Goal: Use online tool/utility: Utilize a website feature to perform a specific function

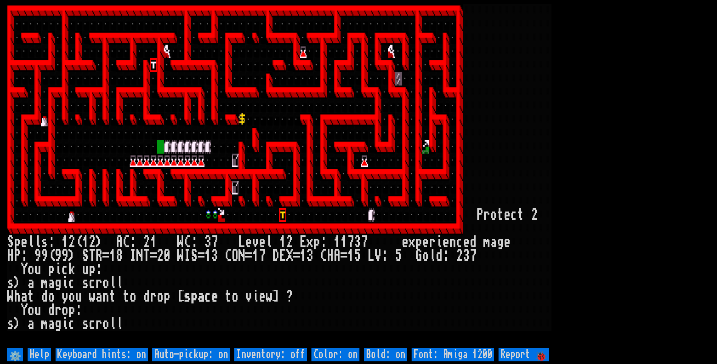
drag, startPoint x: 0, startPoint y: 0, endPoint x: 181, endPoint y: 357, distance: 400.1
click at [181, 357] on off "Auto-pickup: on" at bounding box center [191, 354] width 78 height 14
type off "Auto-pickup: off"
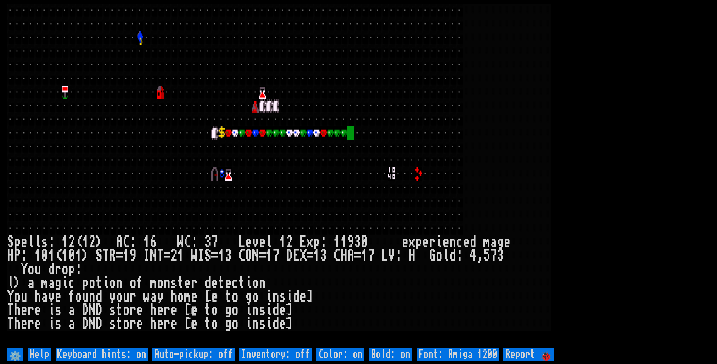
click at [225, 354] on off "Auto-pickup: off" at bounding box center [193, 354] width 82 height 14
type off "Auto-pickup: on"
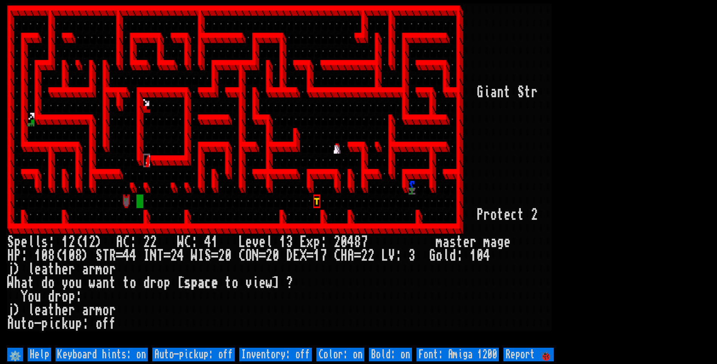
click at [699, 76] on larn at bounding box center [358, 175] width 703 height 342
